Goal: Register for event/course

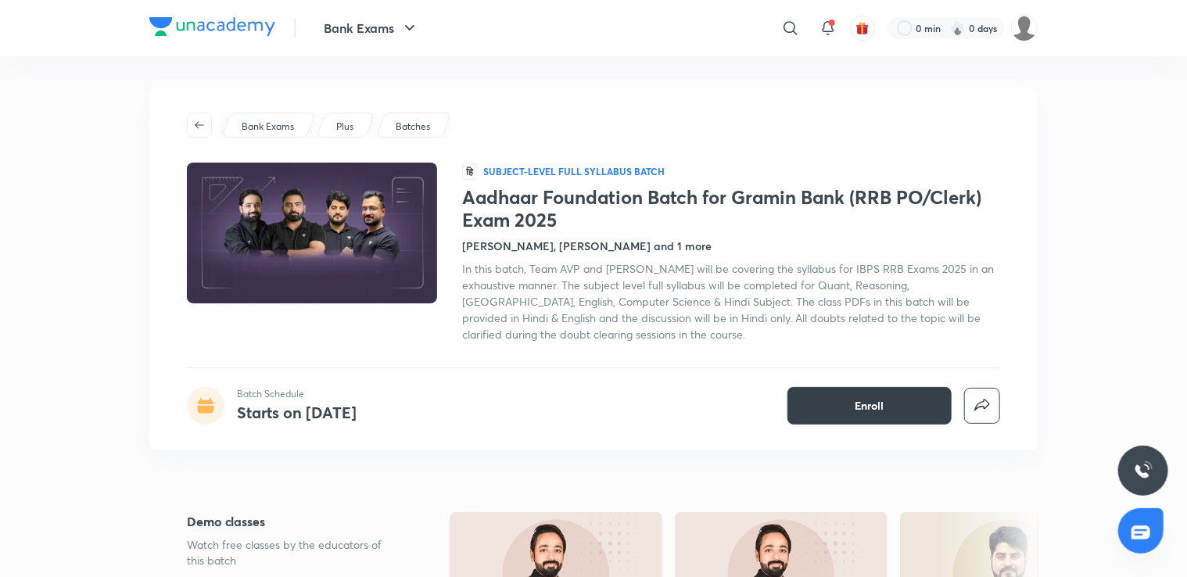
click at [875, 407] on span "Enroll" at bounding box center [870, 406] width 29 height 16
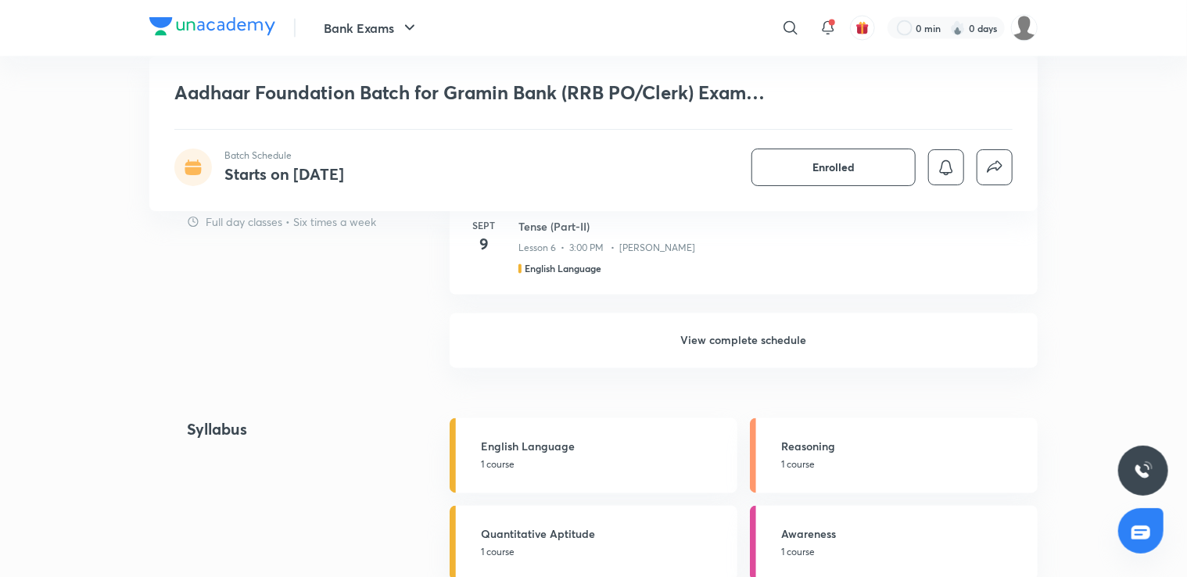
scroll to position [1419, 0]
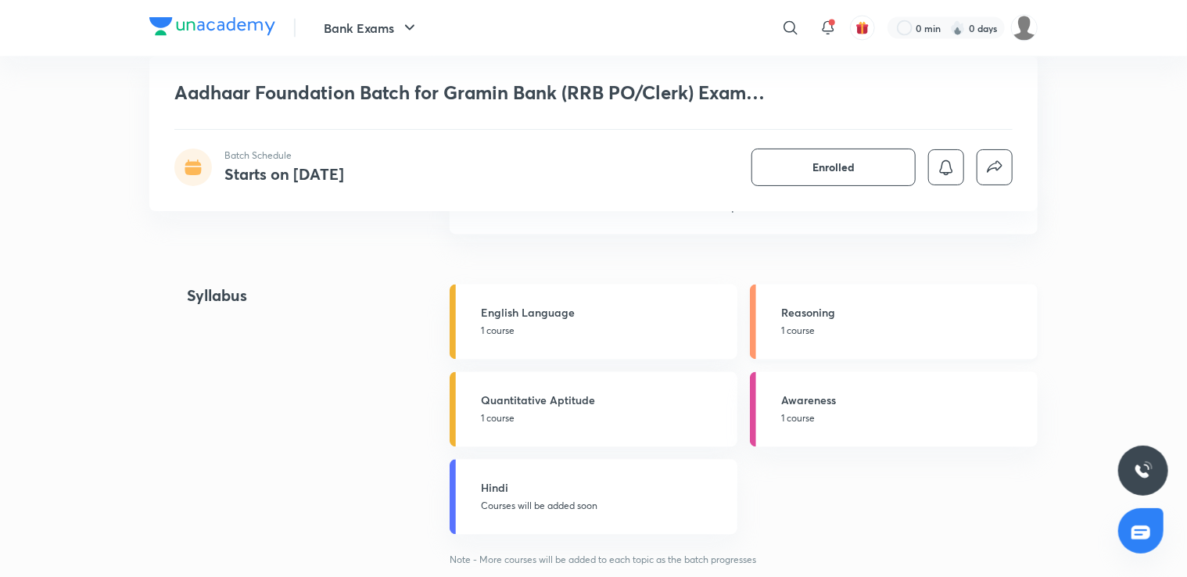
click at [817, 333] on p "1 course" at bounding box center [904, 332] width 247 height 14
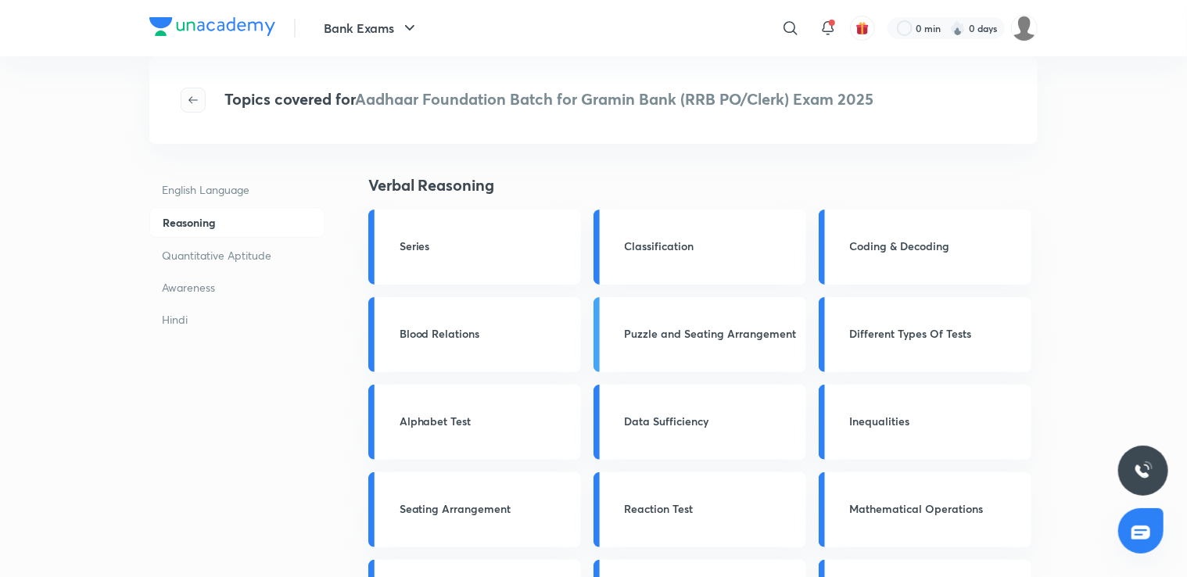
click at [192, 104] on icon "button" at bounding box center [193, 100] width 13 height 13
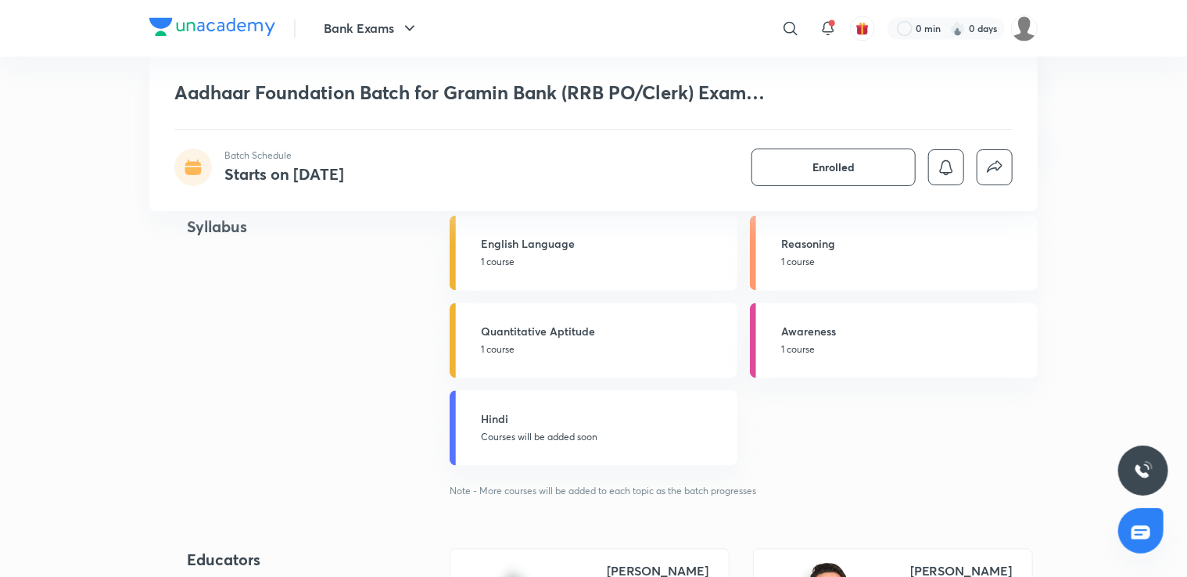
scroll to position [1489, 0]
click at [526, 339] on div "Quantitative Aptitude 1 course" at bounding box center [604, 340] width 247 height 34
